Goal: Transaction & Acquisition: Purchase product/service

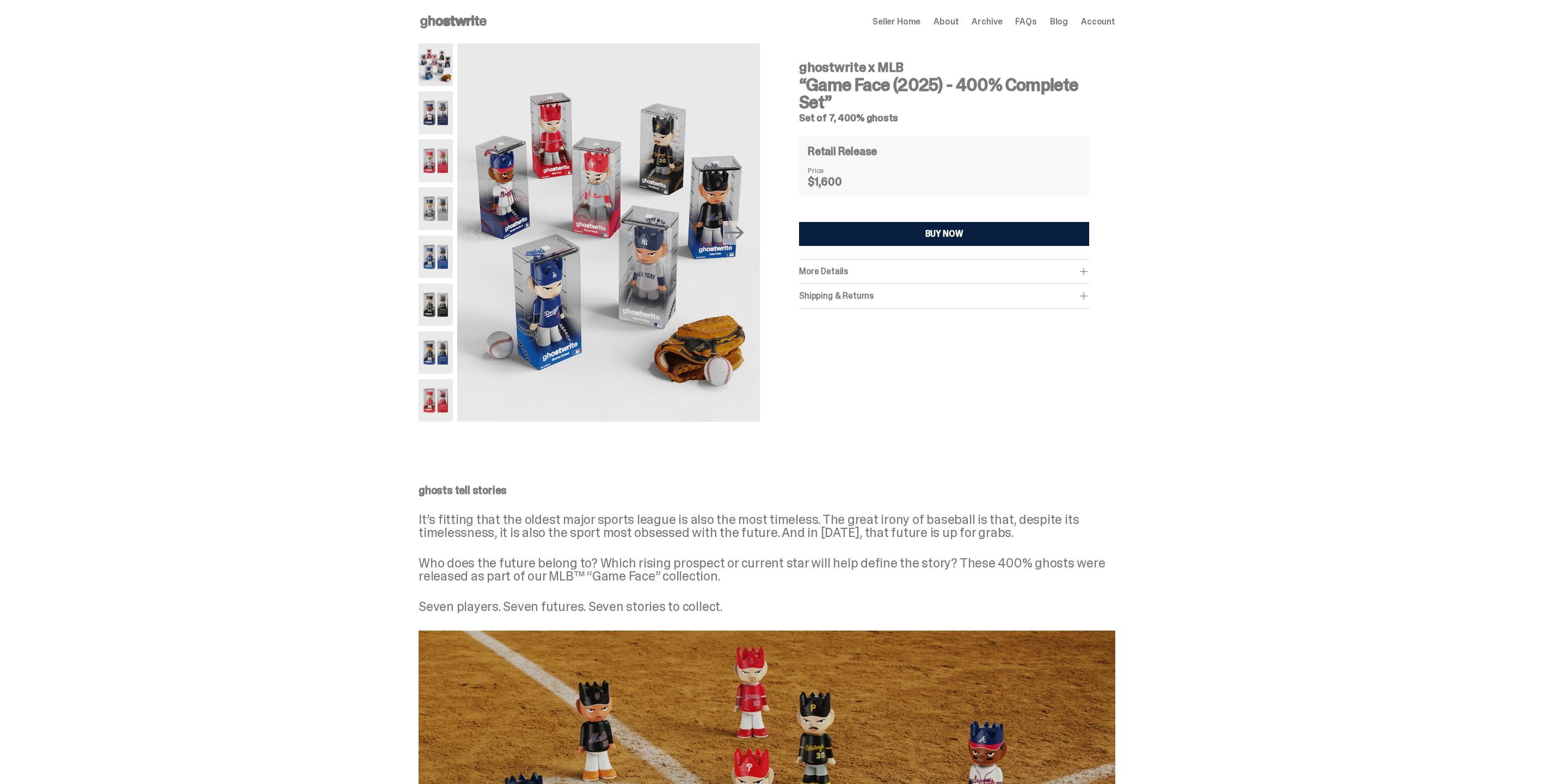
click at [867, 270] on div "More Details" at bounding box center [944, 272] width 290 height 11
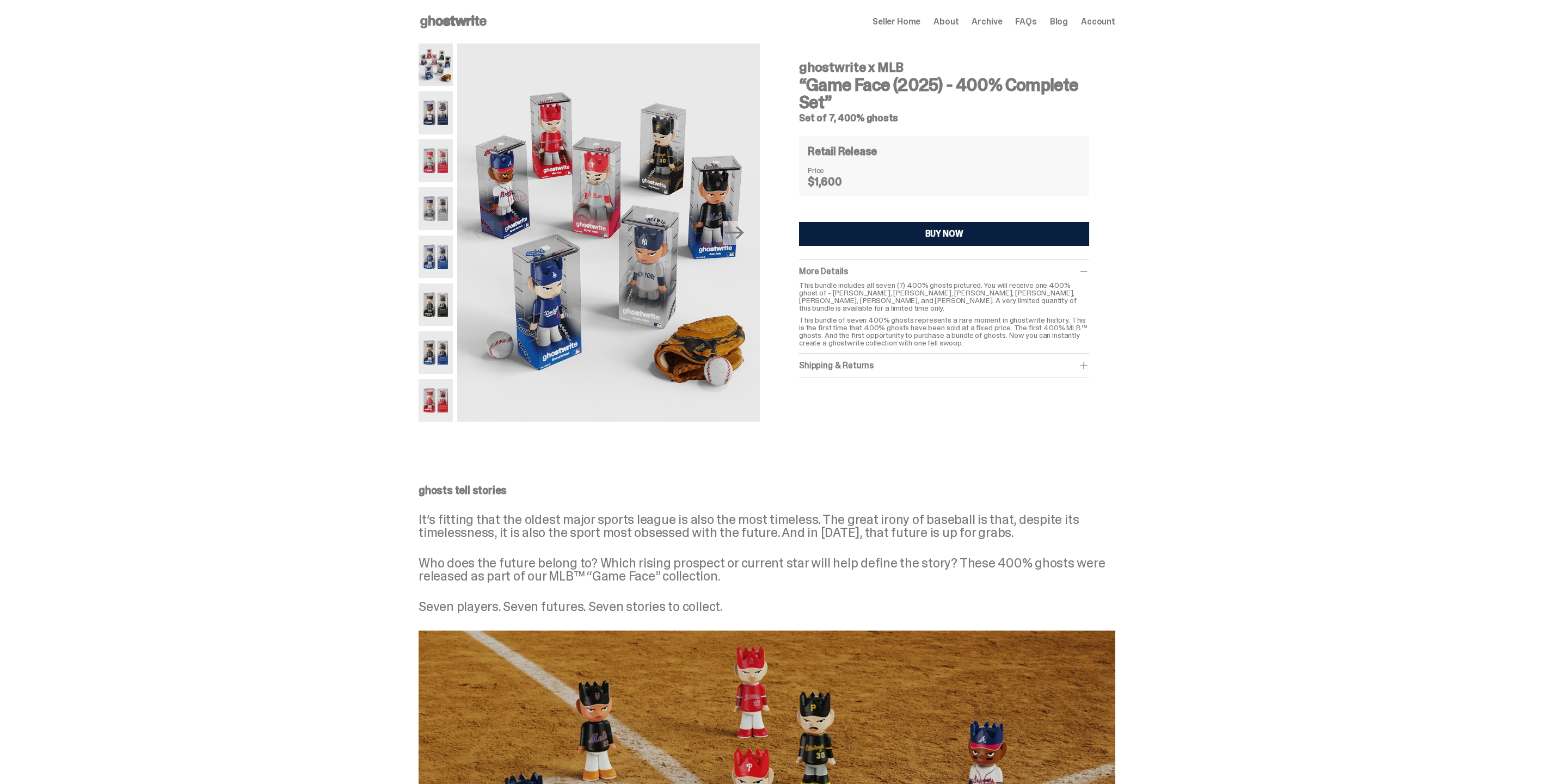
click at [875, 360] on div "Shipping & Returns" at bounding box center [944, 365] width 290 height 11
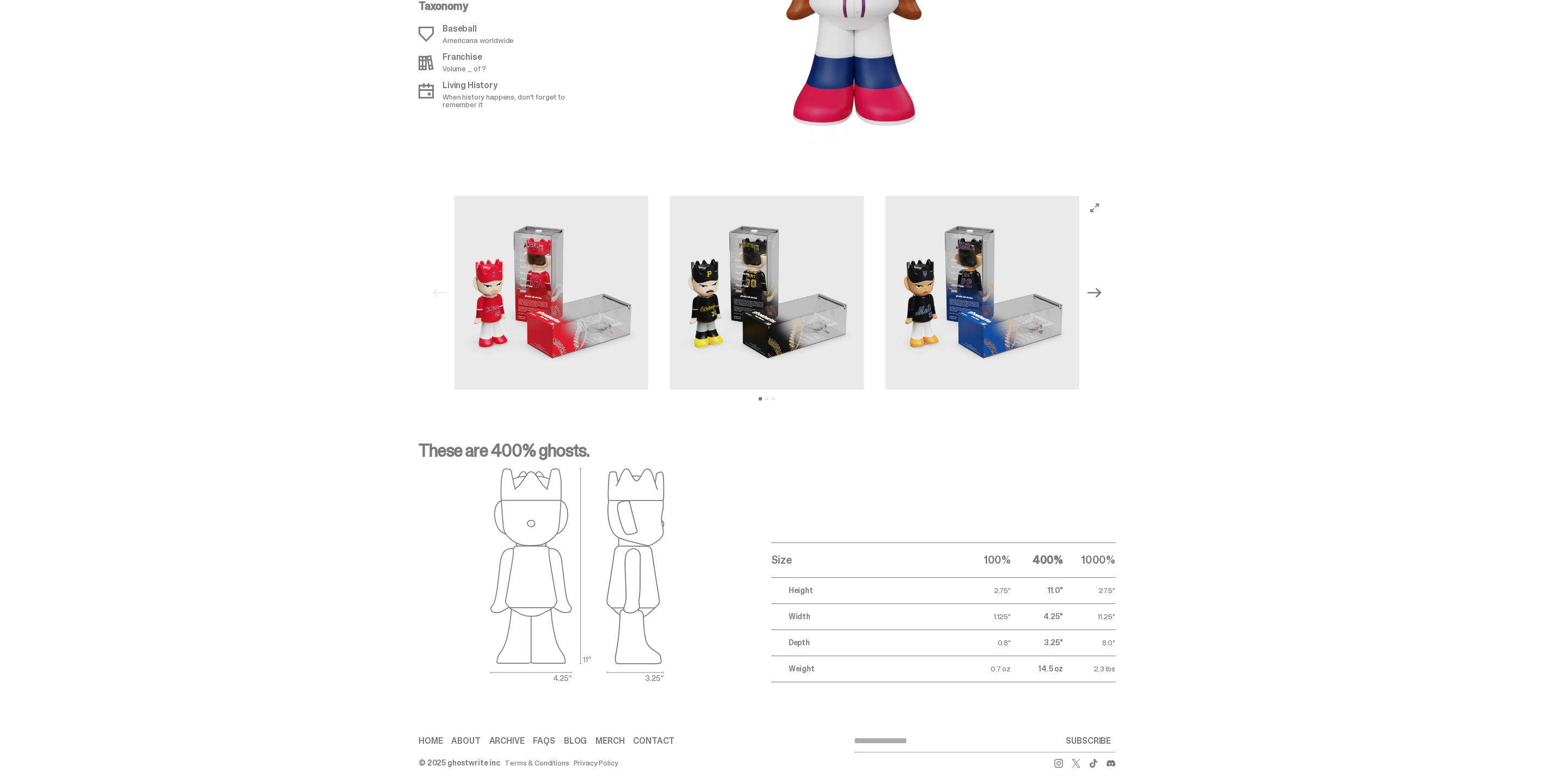
scroll to position [1368, 0]
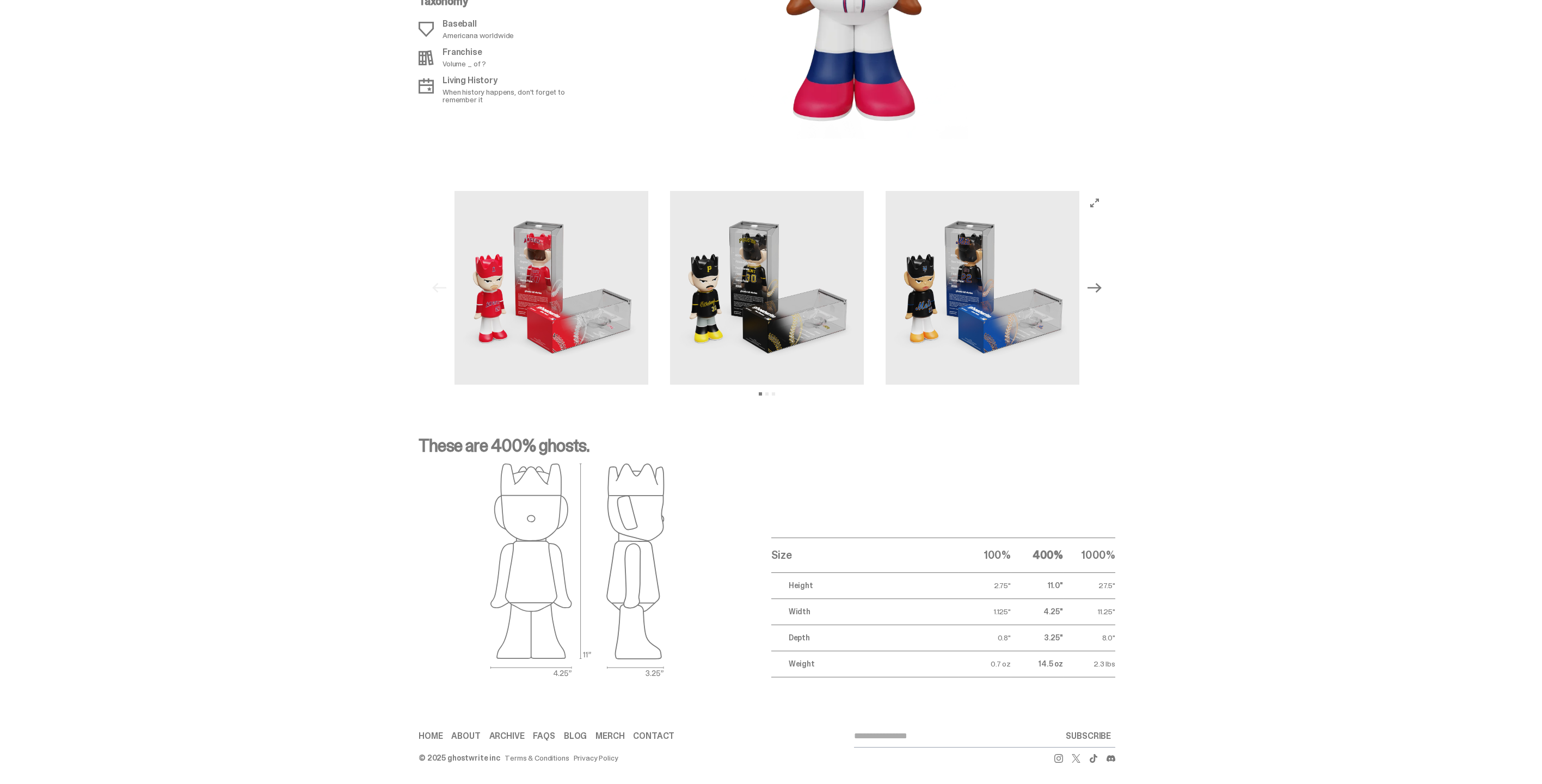
click at [1092, 288] on icon "Next" at bounding box center [1094, 288] width 14 height 10
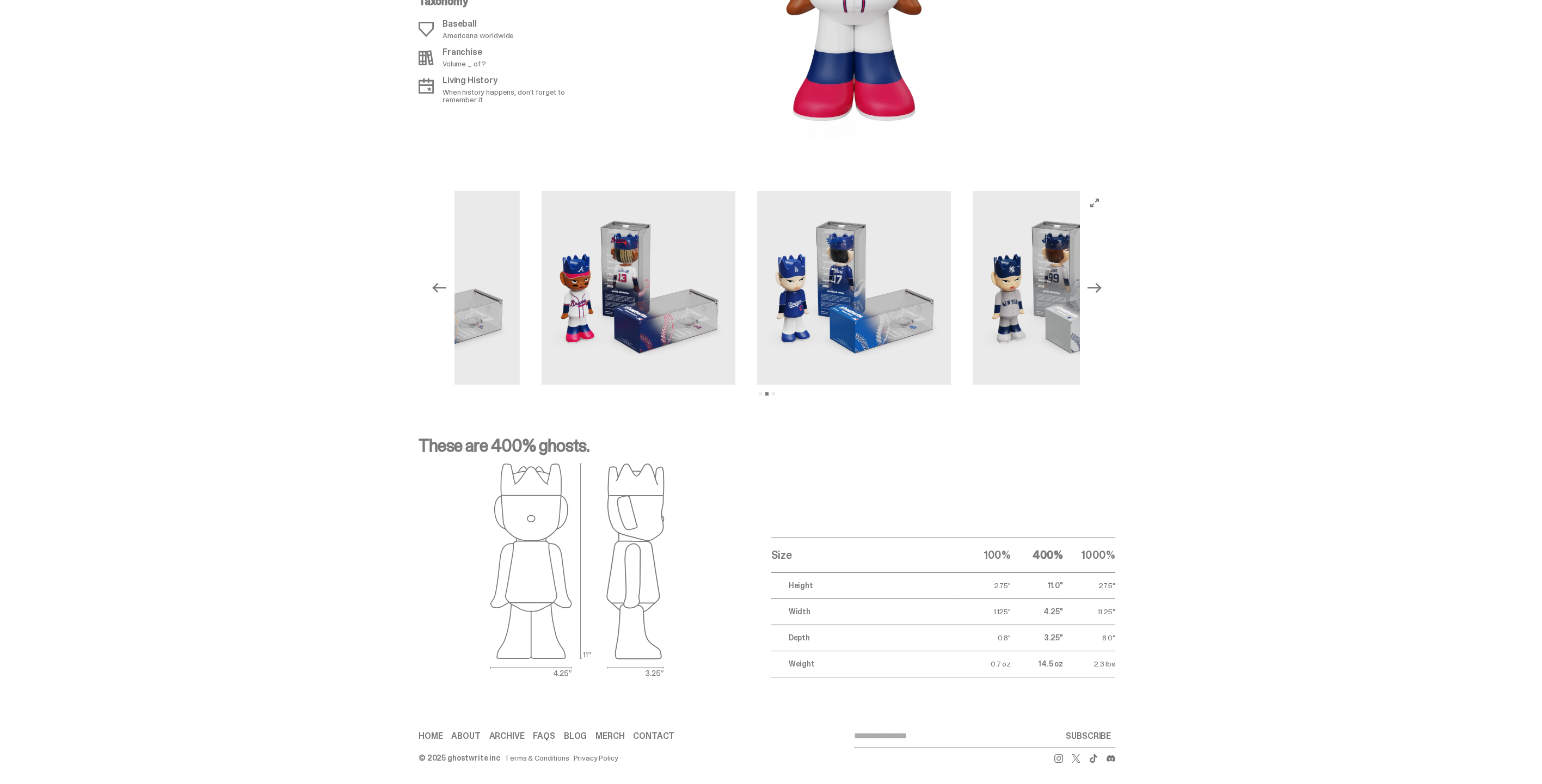
click at [1099, 286] on icon "Next" at bounding box center [1094, 288] width 14 height 14
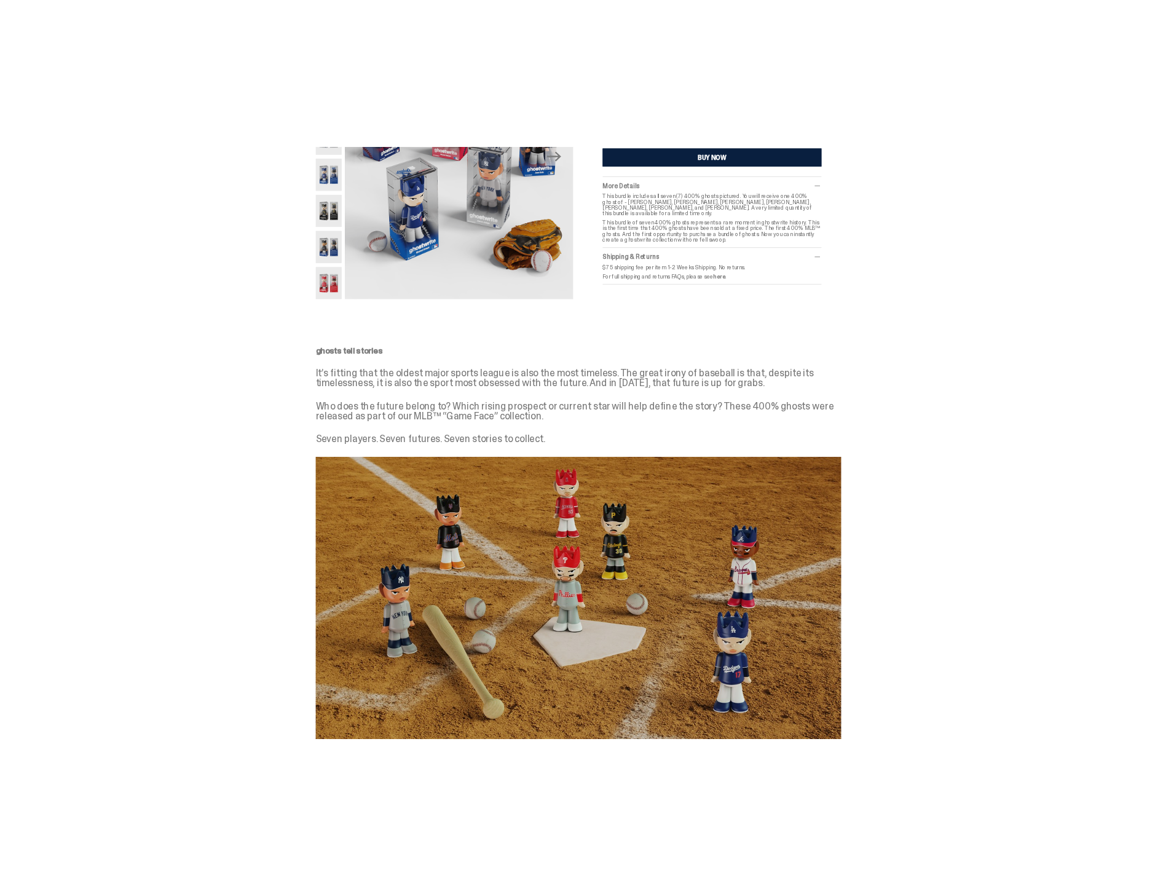
scroll to position [0, 0]
